Goal: Find specific page/section: Find specific page/section

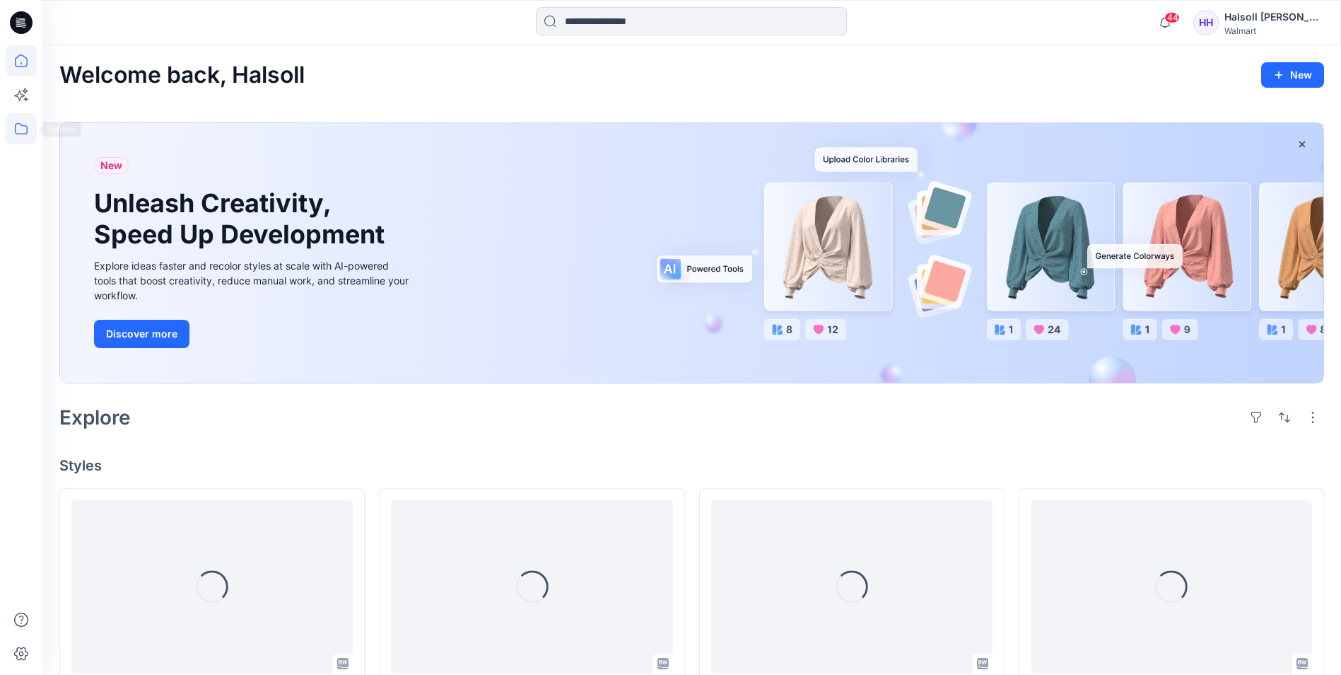
click at [23, 125] on icon at bounding box center [21, 128] width 31 height 31
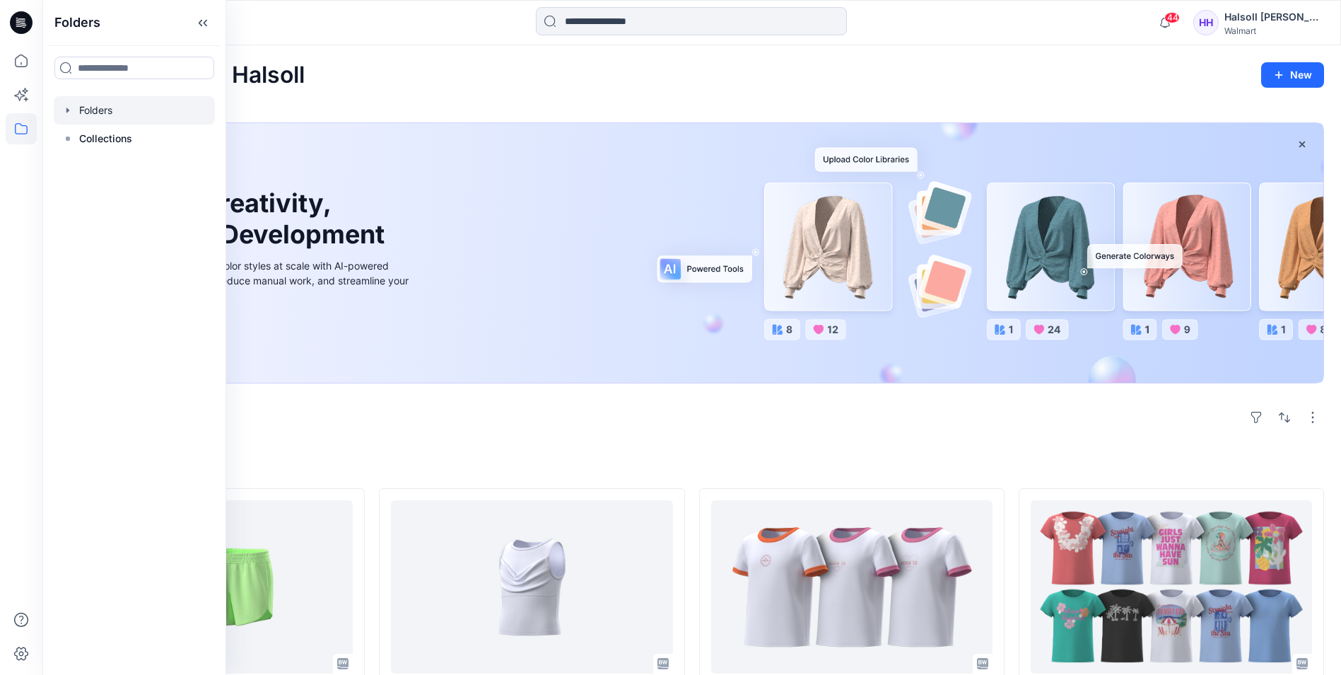
click at [104, 115] on div at bounding box center [134, 110] width 161 height 28
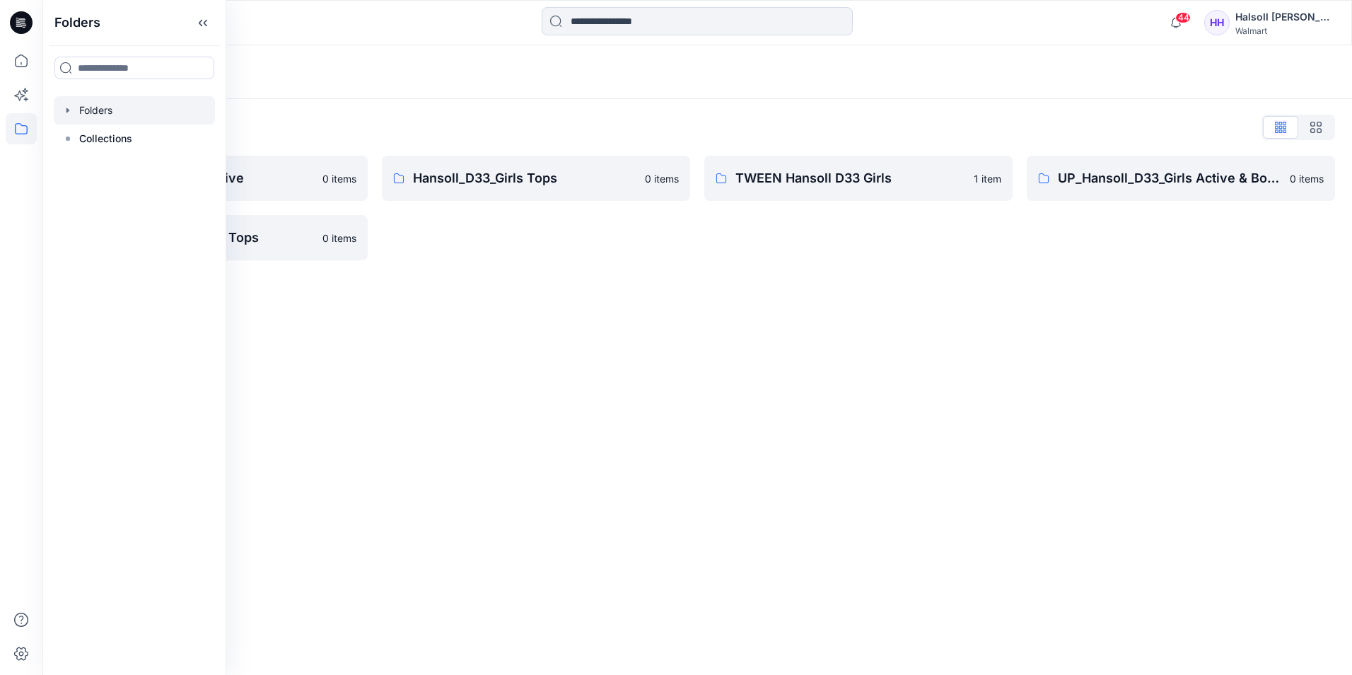
click at [530, 424] on div "Folders Folders List Hansoll_D33_Girls Active 0 items UP_Hansoll_D33_Girls Tops…" at bounding box center [697, 359] width 1310 height 629
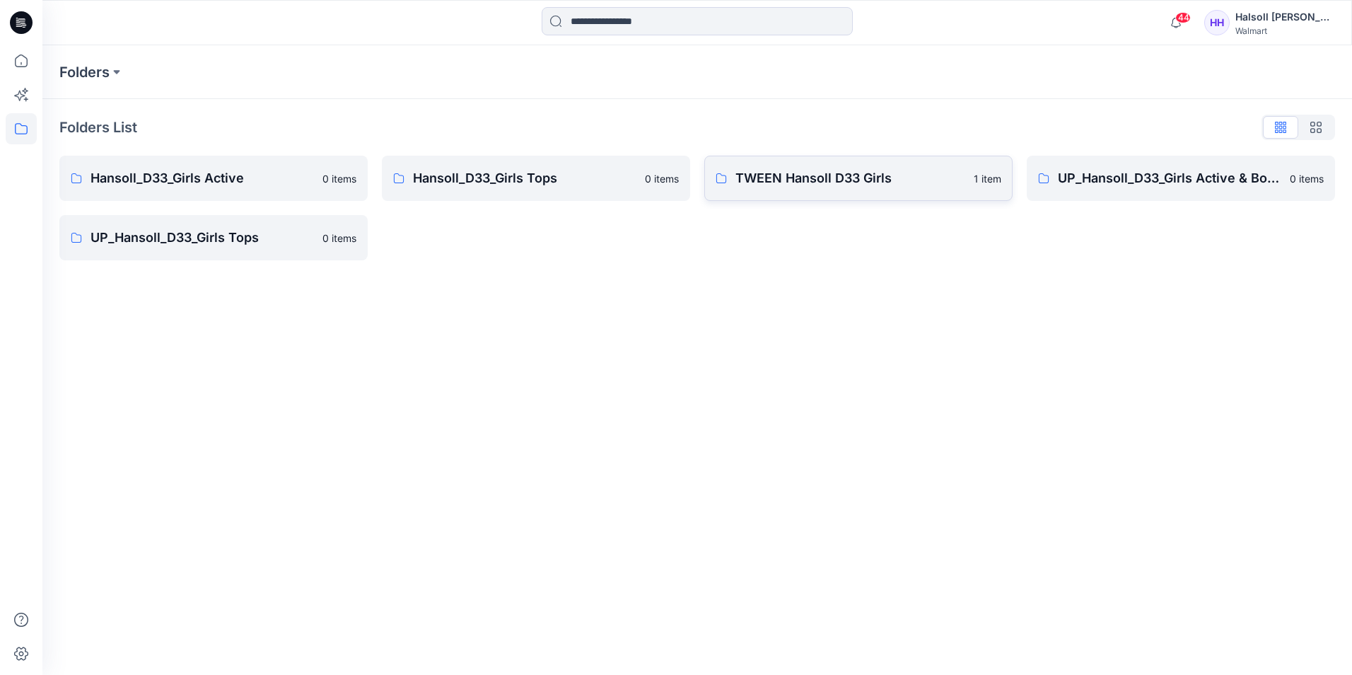
click at [739, 187] on p "TWEEN Hansoll D33 Girls" at bounding box center [850, 178] width 230 height 20
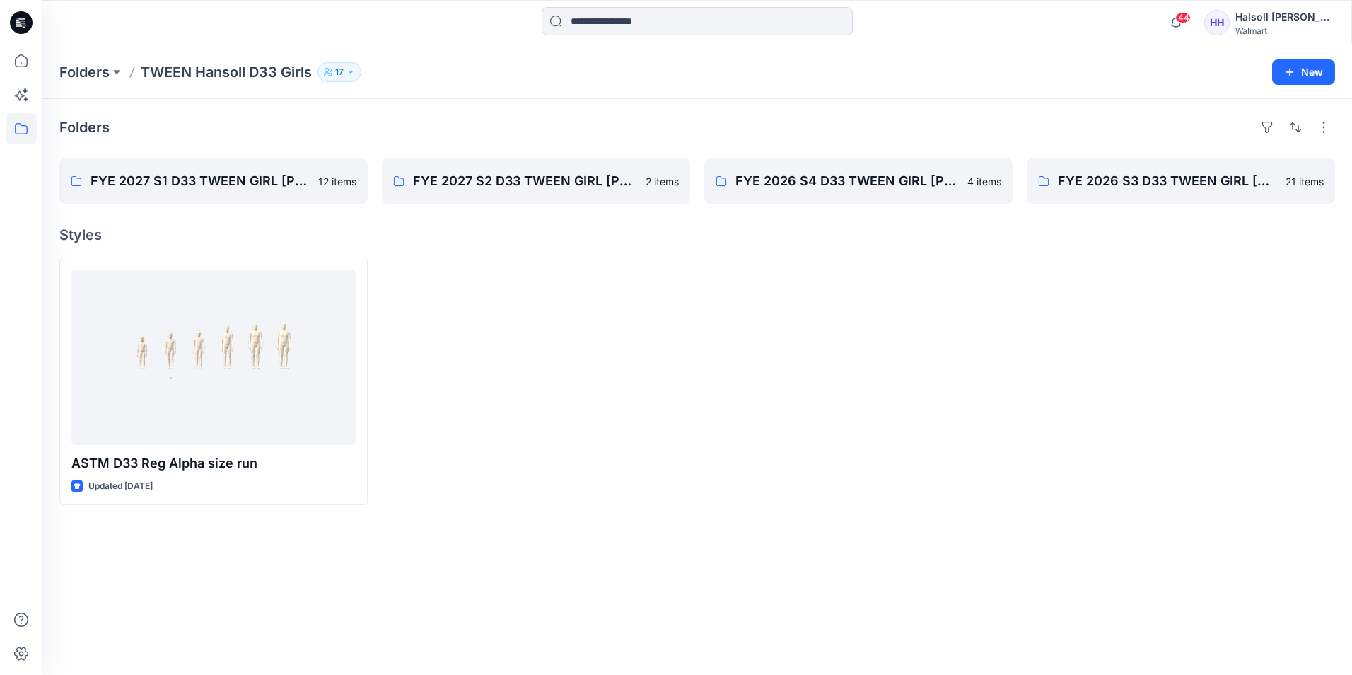
click at [1304, 371] on div at bounding box center [1181, 381] width 308 height 248
click at [134, 207] on div "Folders FYE 2027 S1 D33 TWEEN GIRL [PERSON_NAME] 12 items FYE 2027 S2 D33 TWEEN…" at bounding box center [697, 387] width 1310 height 576
click at [165, 185] on p "FYE 2027 S1 D33 TWEEN GIRL [PERSON_NAME]" at bounding box center [212, 181] width 243 height 20
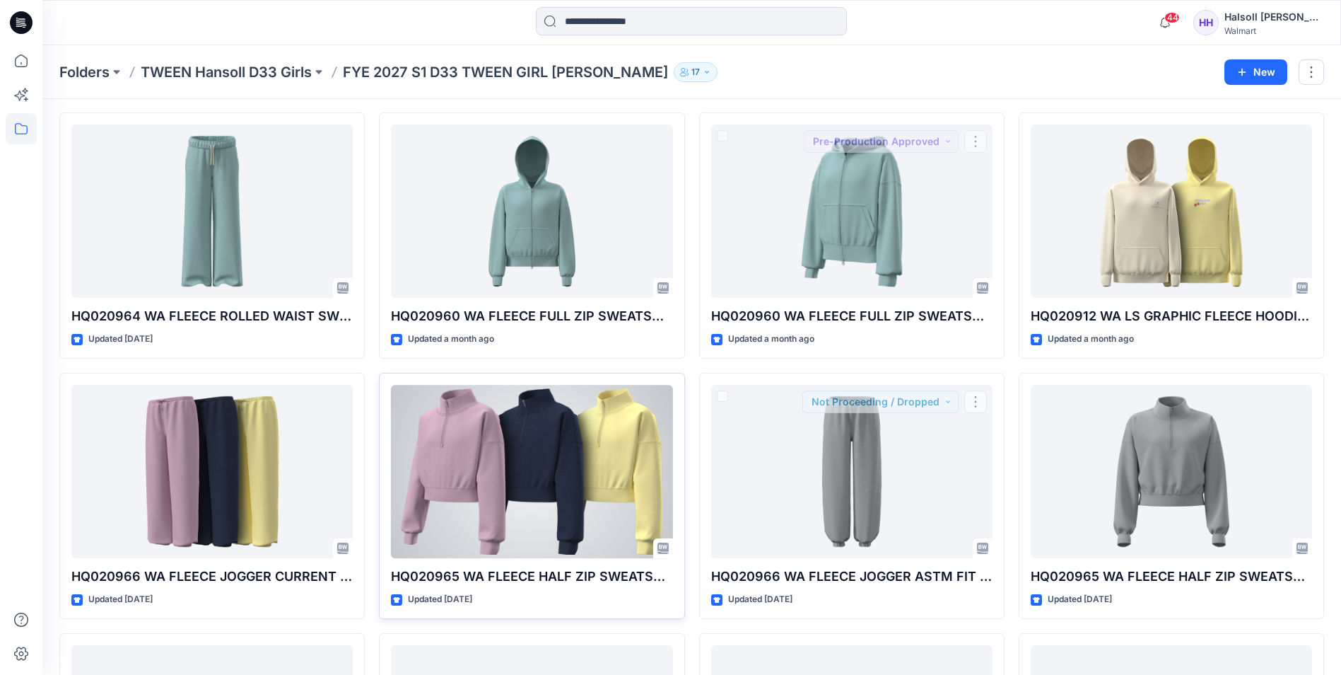
scroll to position [71, 0]
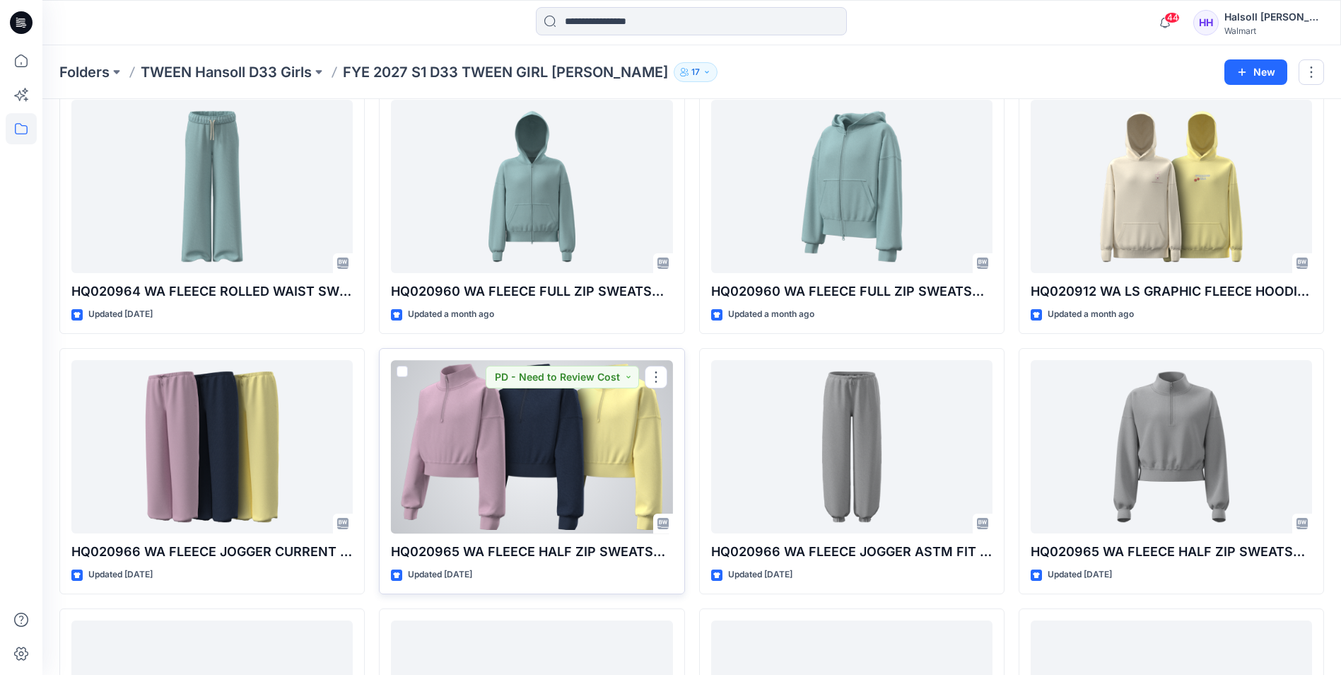
click at [527, 465] on div at bounding box center [531, 446] width 281 height 173
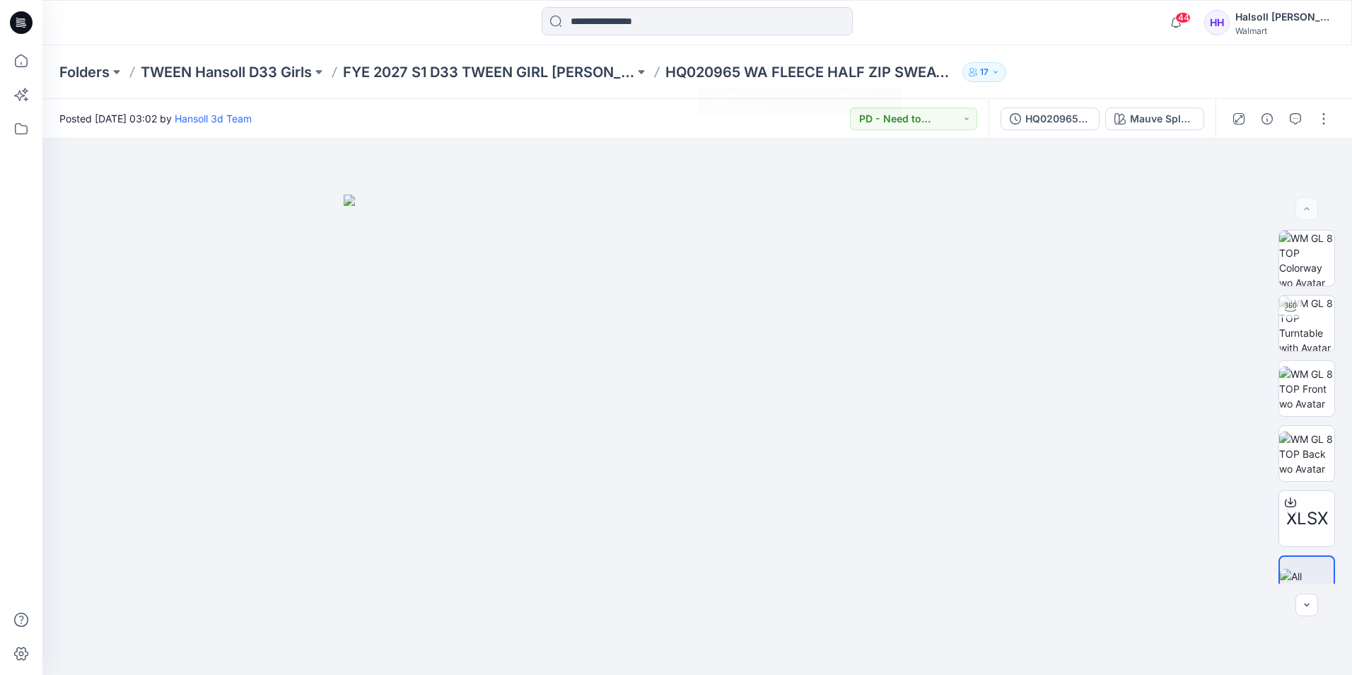
click at [736, 76] on p "HQ020965 WA FLEECE HALF ZIP SWEATSHIRT CURRENT FIT M" at bounding box center [810, 72] width 291 height 20
click at [537, 76] on p "FYE 2027 S1 D33 TWEEN GIRL [PERSON_NAME]" at bounding box center [488, 72] width 291 height 20
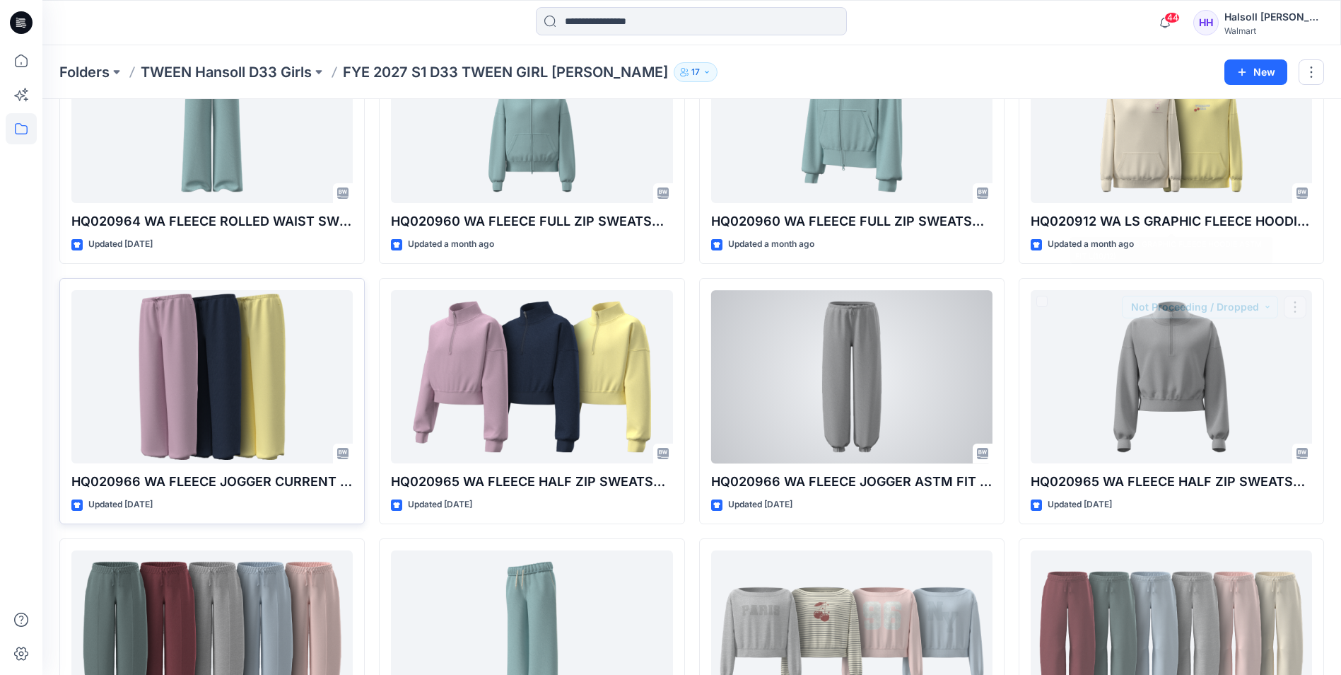
scroll to position [141, 0]
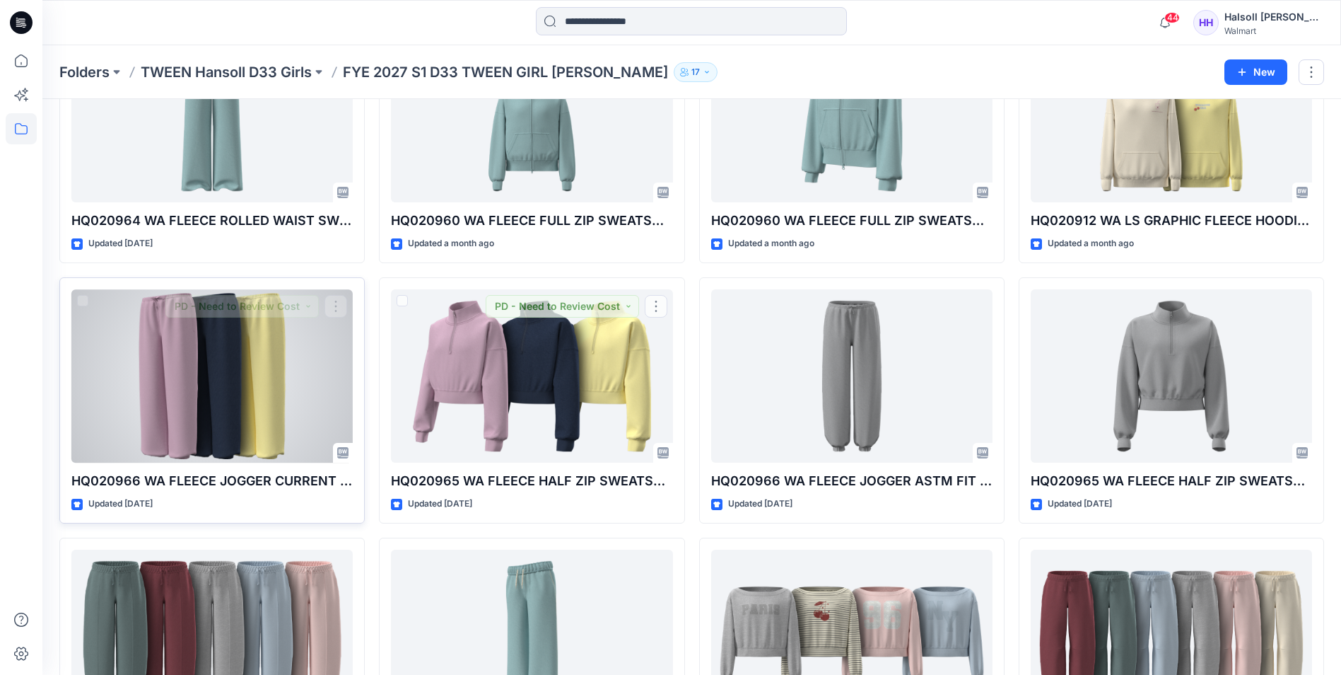
click at [182, 384] on div at bounding box center [211, 375] width 281 height 173
